Goal: Task Accomplishment & Management: Use online tool/utility

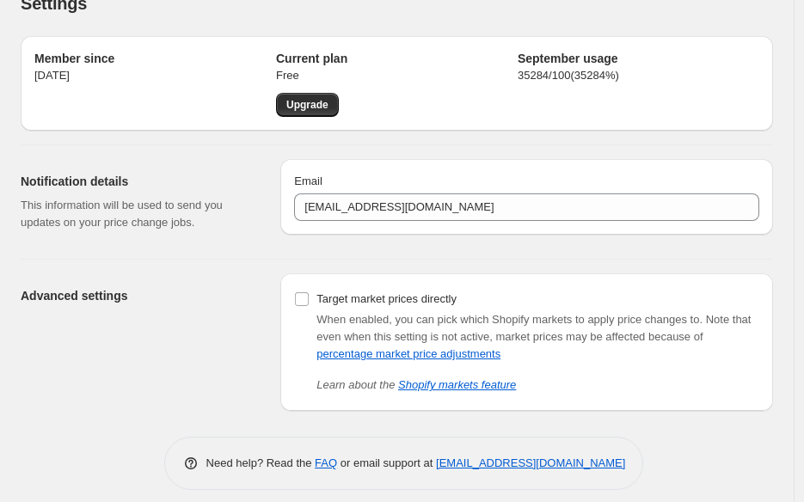
scroll to position [43, 0]
